Goal: Navigation & Orientation: Go to known website

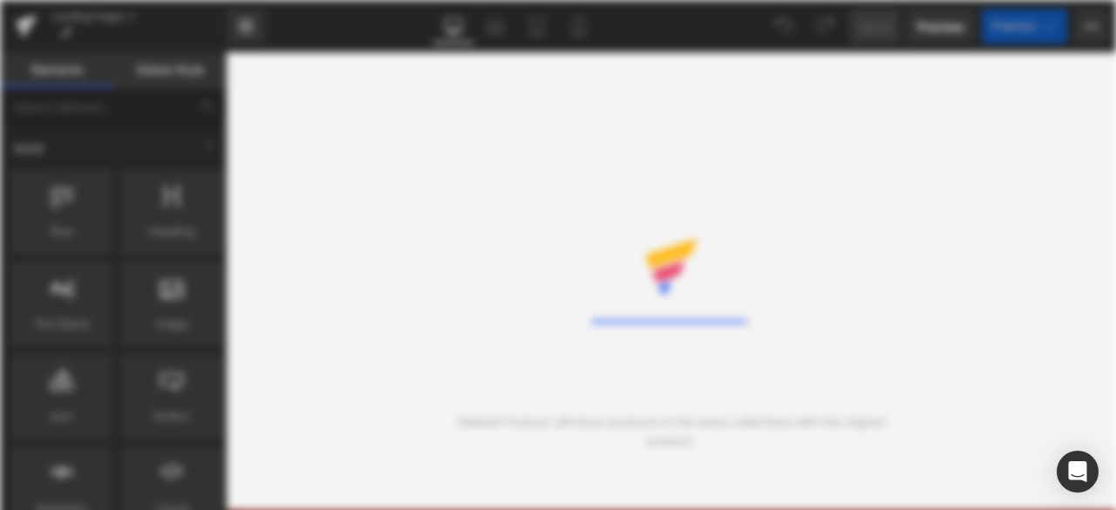
click at [373, 261] on div "Rendering Content" at bounding box center [558, 255] width 1116 height 510
